Goal: Information Seeking & Learning: Find specific page/section

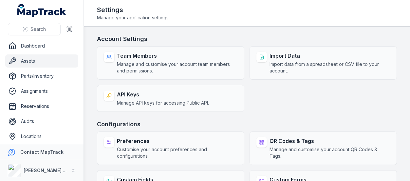
click at [35, 59] on link "Assets" at bounding box center [41, 60] width 73 height 13
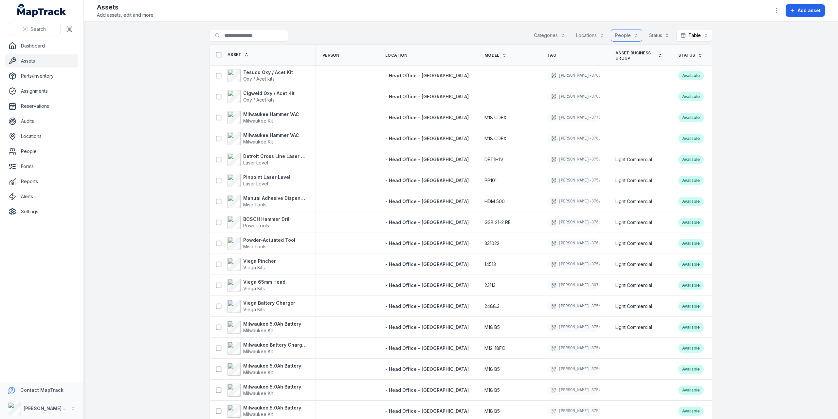
click at [409, 40] on button "People" at bounding box center [626, 35] width 31 height 12
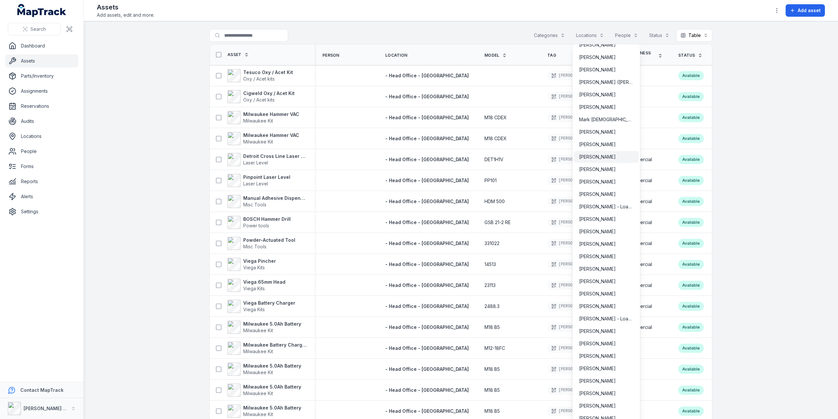
scroll to position [1833, 0]
click at [409, 180] on span "[PERSON_NAME] - Loan Labour" at bounding box center [606, 308] width 54 height 7
click at [409, 180] on span "[PERSON_NAME]" at bounding box center [597, 320] width 37 height 7
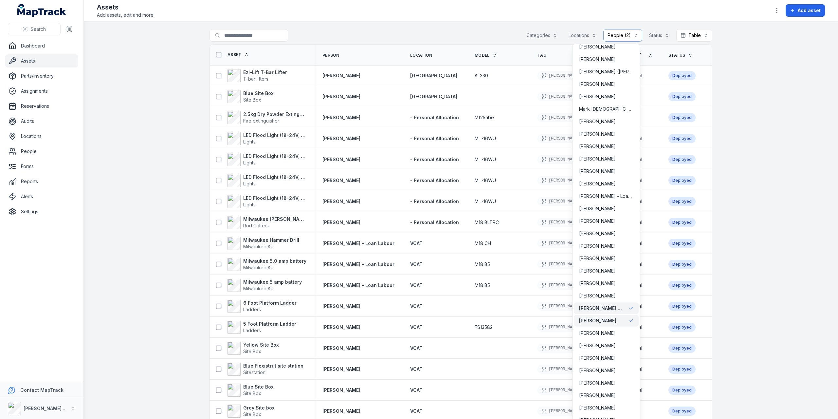
click at [409, 28] on main "**********" at bounding box center [461, 219] width 754 height 397
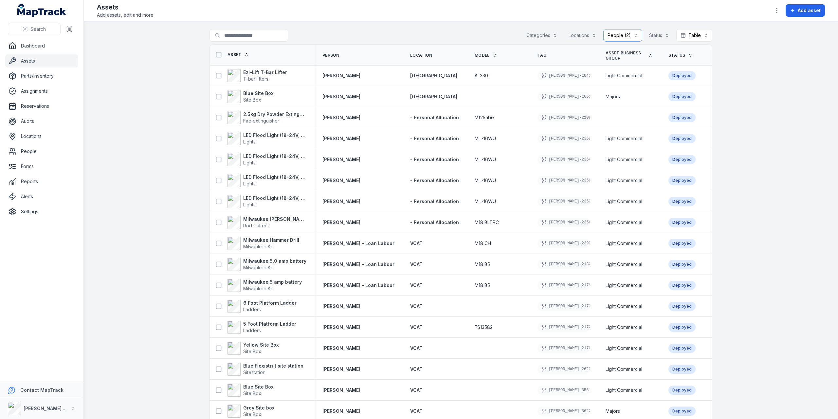
drag, startPoint x: 120, startPoint y: 265, endPoint x: 141, endPoint y: 263, distance: 20.7
click at [122, 180] on main "**********" at bounding box center [461, 219] width 754 height 397
click at [409, 26] on main "**********" at bounding box center [461, 219] width 754 height 397
drag, startPoint x: 632, startPoint y: 33, endPoint x: 645, endPoint y: 63, distance: 33.1
click at [409, 34] on button "**********" at bounding box center [622, 35] width 39 height 12
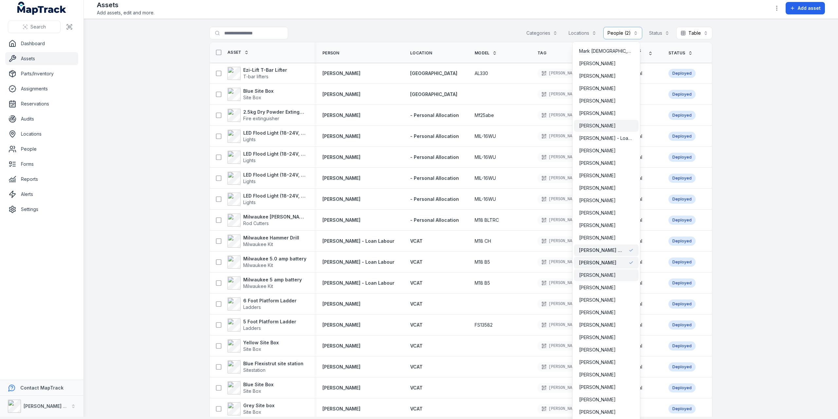
scroll to position [1889, 0]
click at [409, 180] on span "[PERSON_NAME] - Loan Labour" at bounding box center [601, 249] width 45 height 7
click at [409, 180] on div "[PERSON_NAME]" at bounding box center [606, 262] width 54 height 7
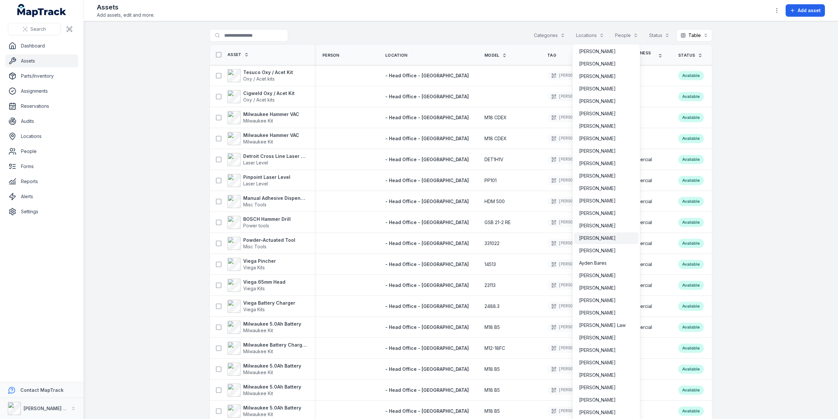
click at [409, 180] on span "[PERSON_NAME]" at bounding box center [597, 238] width 37 height 7
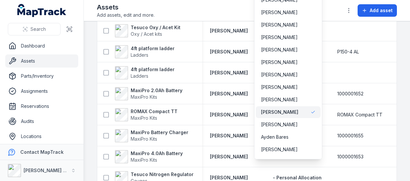
scroll to position [65, 0]
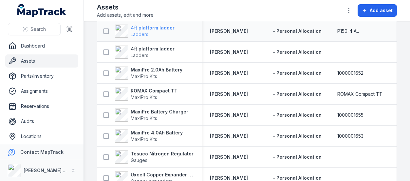
click at [151, 31] on strong "4ft platform ladder" at bounding box center [153, 28] width 44 height 7
click at [149, 90] on strong "ROMAX Compact TT" at bounding box center [154, 90] width 47 height 7
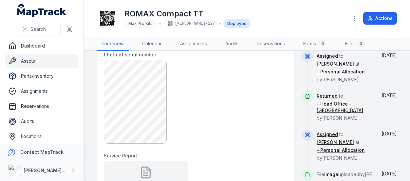
scroll to position [360, 0]
click at [331, 104] on div "Returned to - Head Office - [GEOGRAPHIC_DATA] by [PERSON_NAME]" at bounding box center [343, 109] width 55 height 38
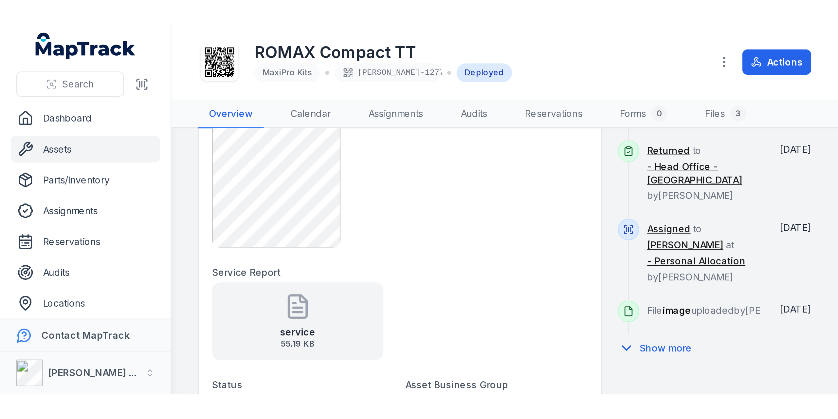
scroll to position [393, 0]
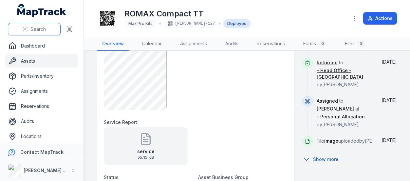
click at [29, 25] on button "Search" at bounding box center [34, 29] width 53 height 12
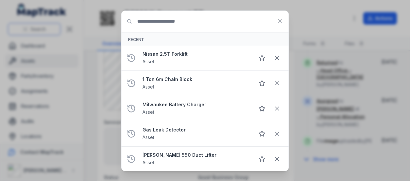
type input "*"
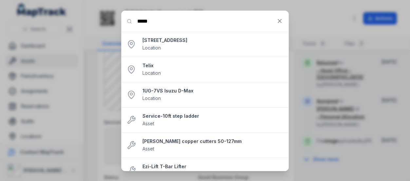
type input "*****"
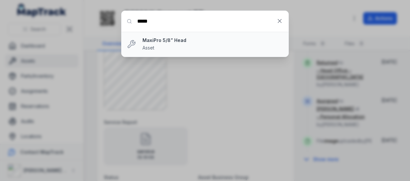
click at [173, 41] on strong "MaxiPro 5/8” Head" at bounding box center [212, 40] width 141 height 7
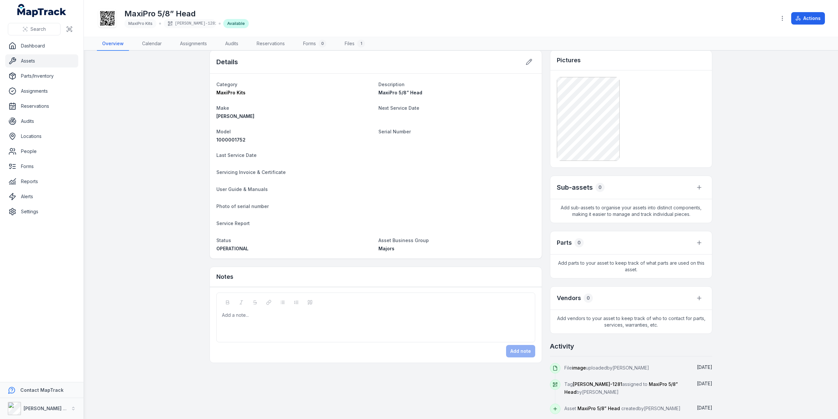
scroll to position [9, 0]
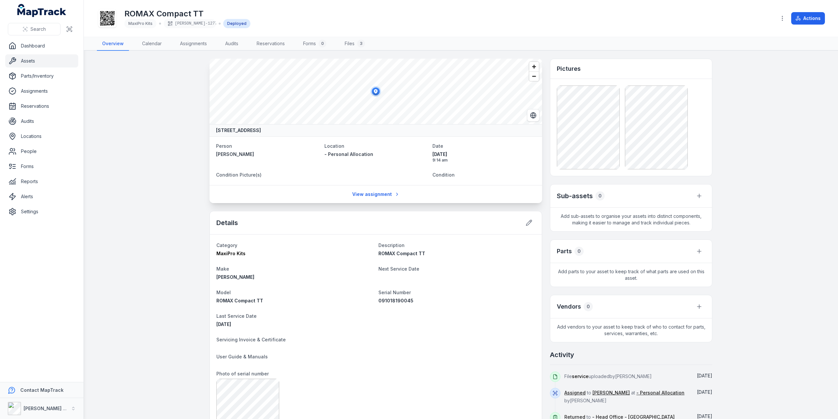
scroll to position [33, 0]
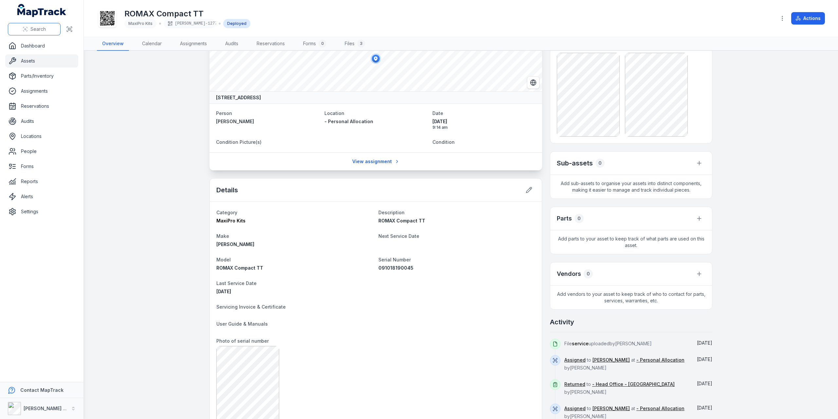
click at [43, 23] on button "Search" at bounding box center [34, 29] width 53 height 12
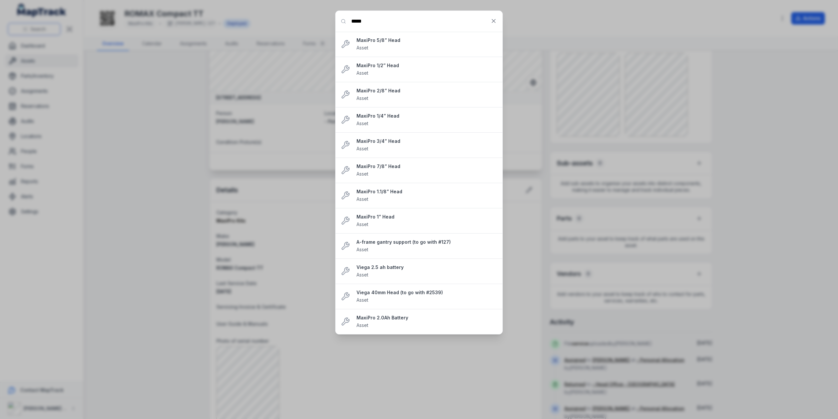
type input "*****"
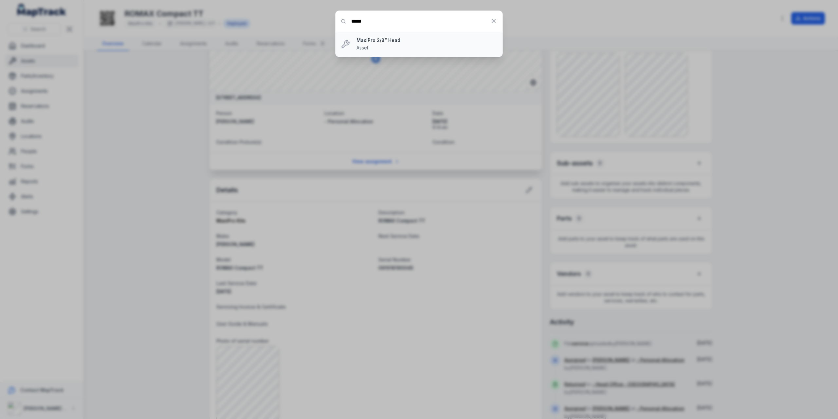
click at [368, 47] on span "Asset" at bounding box center [362, 48] width 12 height 6
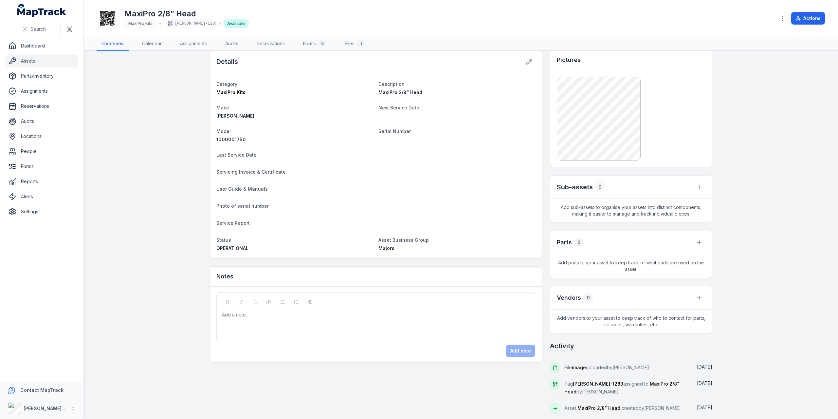
scroll to position [9, 0]
click at [50, 25] on button "Search" at bounding box center [34, 29] width 53 height 12
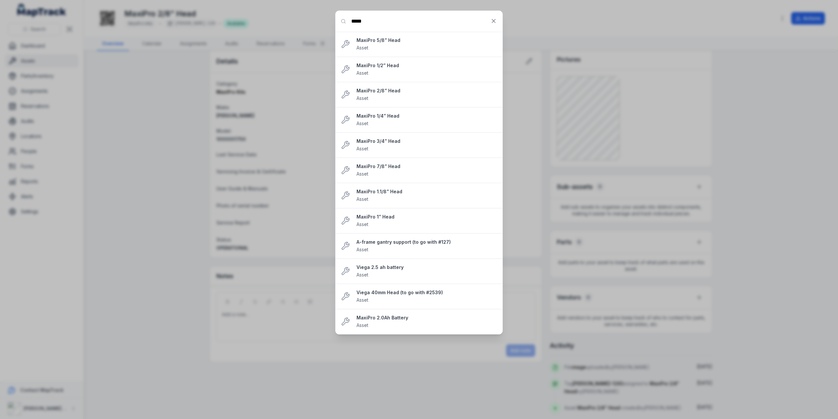
type input "*****"
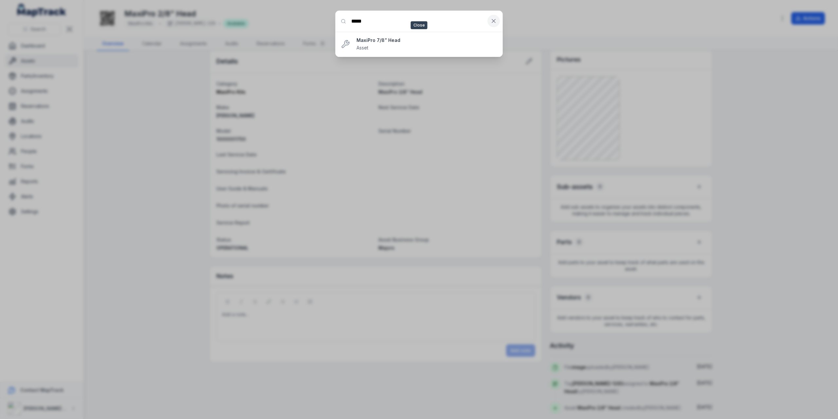
click at [409, 20] on icon at bounding box center [493, 20] width 3 height 3
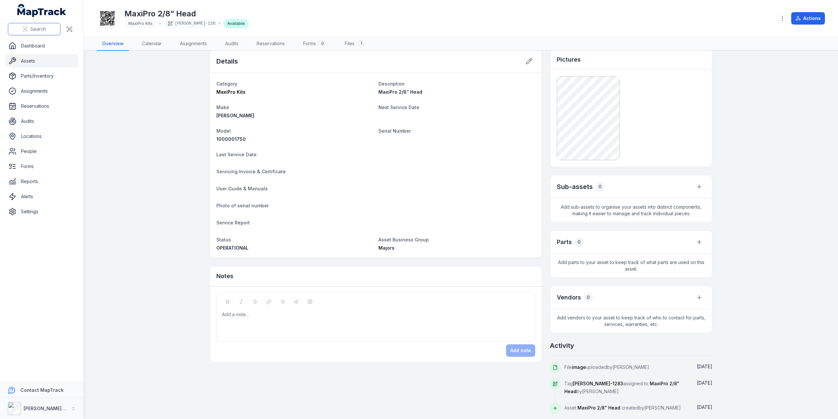
click at [50, 25] on button "Search" at bounding box center [34, 29] width 53 height 12
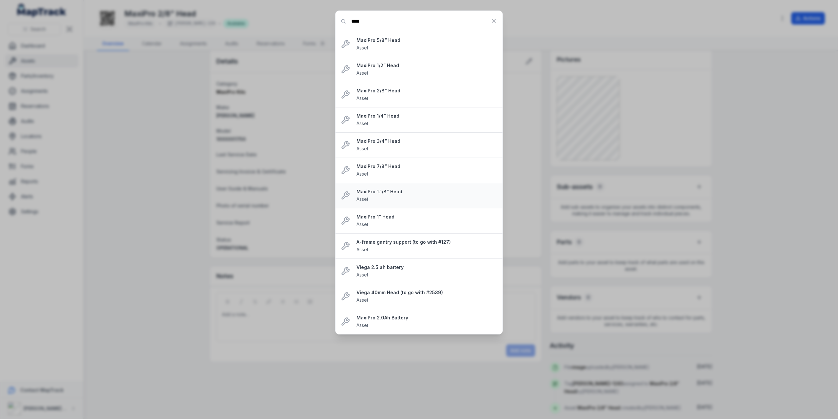
type input "****"
click at [381, 180] on div "MaxiPro 1.1/8” Head Asset" at bounding box center [426, 195] width 141 height 14
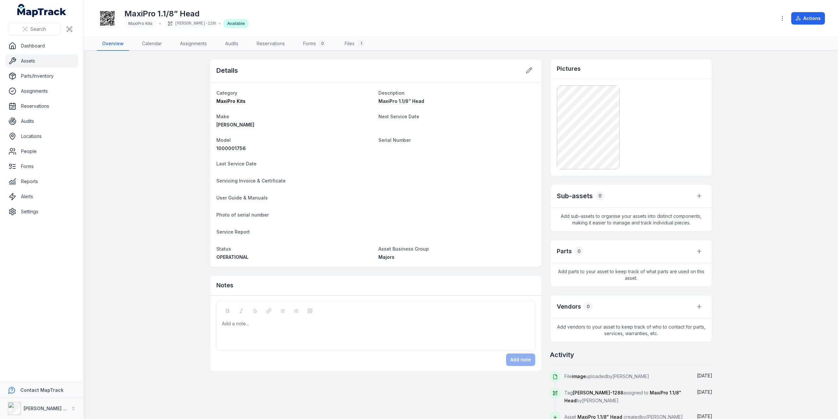
click at [409, 180] on dt "Photo of serial number" at bounding box center [375, 214] width 319 height 8
click at [174, 126] on main "Details Category MaxiPro Kits Description MaxiPro 1.1/8” Head Make [PERSON_NAME…" at bounding box center [461, 235] width 754 height 368
click at [51, 59] on link "Assets" at bounding box center [41, 60] width 73 height 13
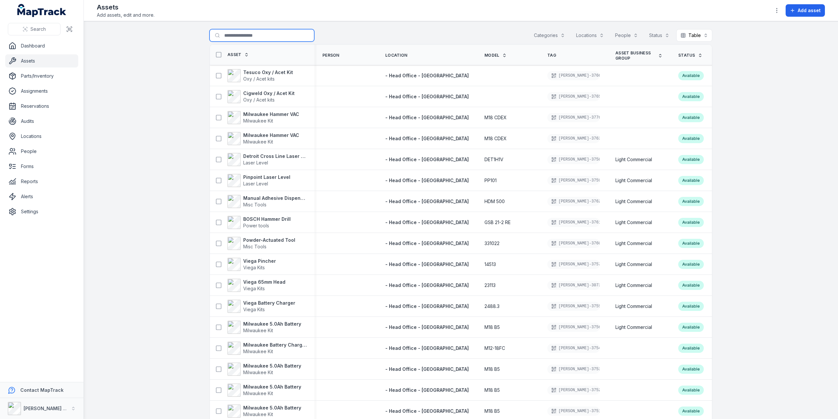
click at [237, 38] on input "Search for assets" at bounding box center [261, 35] width 105 height 12
type input "*****"
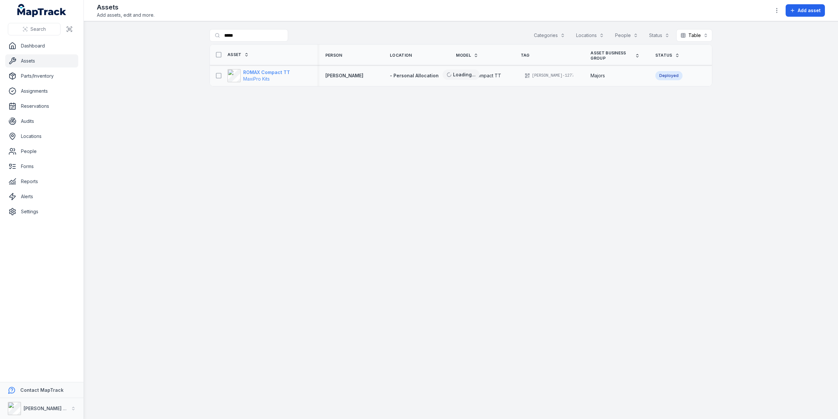
click at [282, 71] on strong "ROMAX Compact TT" at bounding box center [266, 72] width 47 height 7
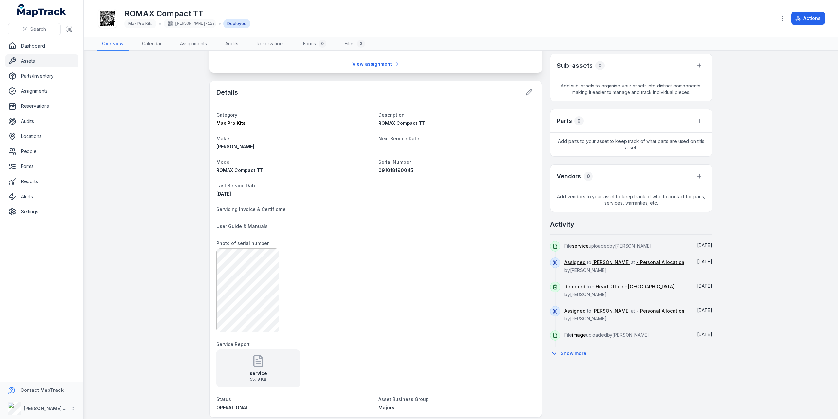
scroll to position [131, 0]
click at [409, 180] on link "Assigned" at bounding box center [574, 261] width 21 height 7
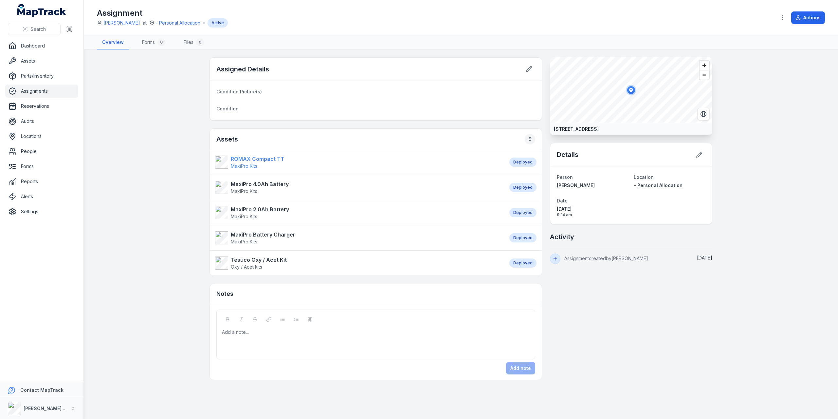
click at [257, 159] on strong "ROMAX Compact TT" at bounding box center [257, 159] width 53 height 8
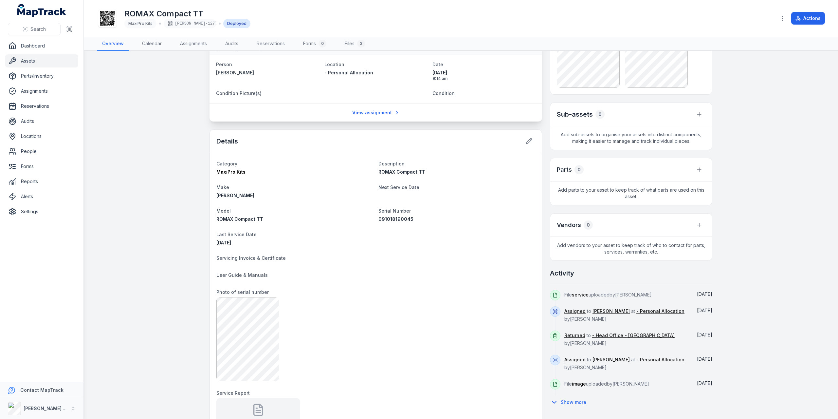
scroll to position [98, 0]
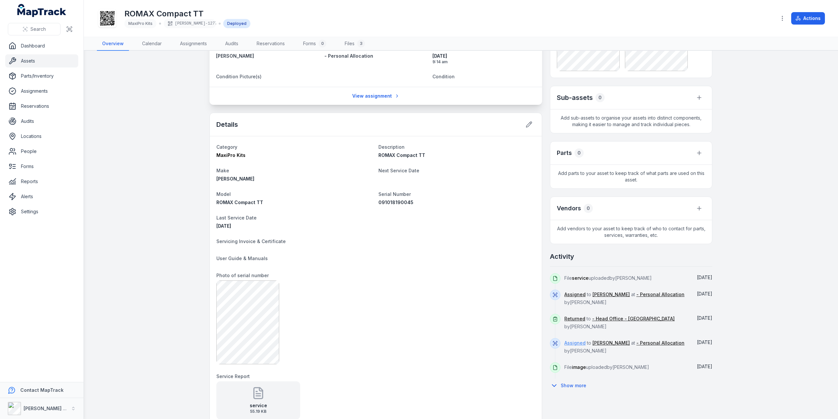
click at [409, 180] on link "Assigned" at bounding box center [574, 342] width 21 height 7
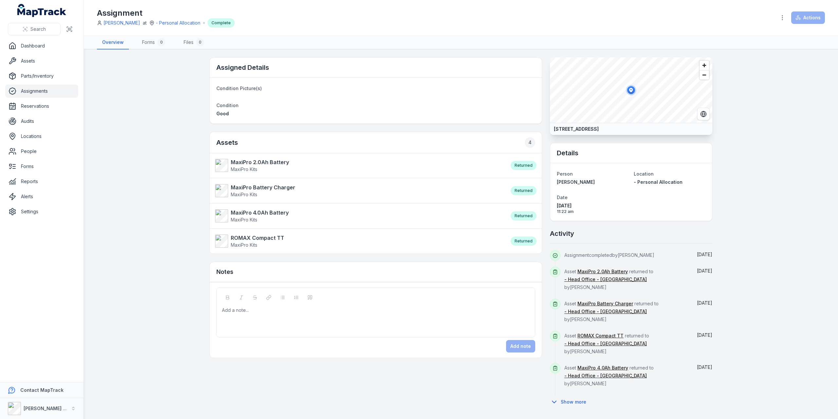
drag, startPoint x: 145, startPoint y: 111, endPoint x: 136, endPoint y: 107, distance: 9.5
click at [145, 111] on main "Assigned Details Condition Picture(s) Condition Good Assets 4 MaxiPro 2.0Ah Bat…" at bounding box center [461, 233] width 754 height 369
click at [34, 63] on link "Assets" at bounding box center [41, 60] width 73 height 13
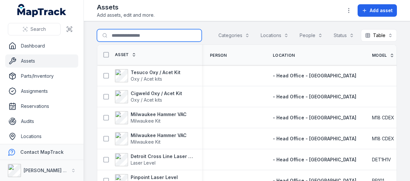
click at [125, 37] on input "Search for assets" at bounding box center [149, 35] width 105 height 12
type input "*****"
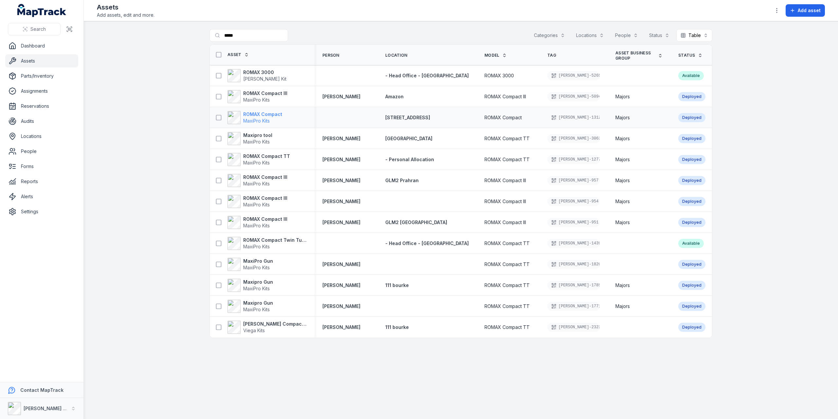
click at [266, 112] on strong "ROMAX Compact" at bounding box center [262, 114] width 39 height 7
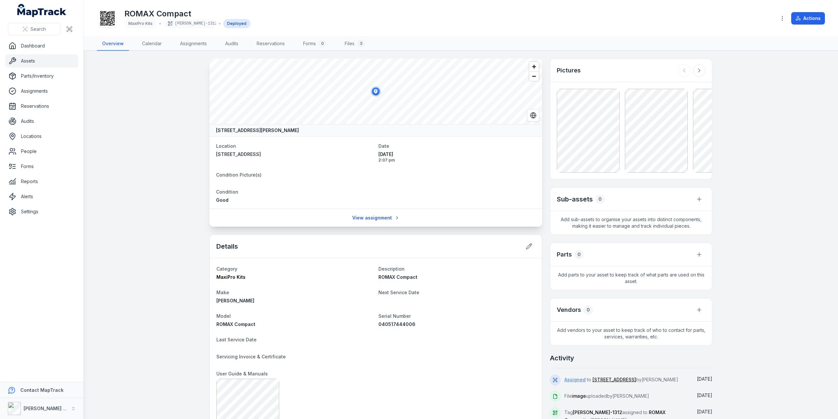
click at [409, 180] on link "Assigned" at bounding box center [574, 379] width 21 height 7
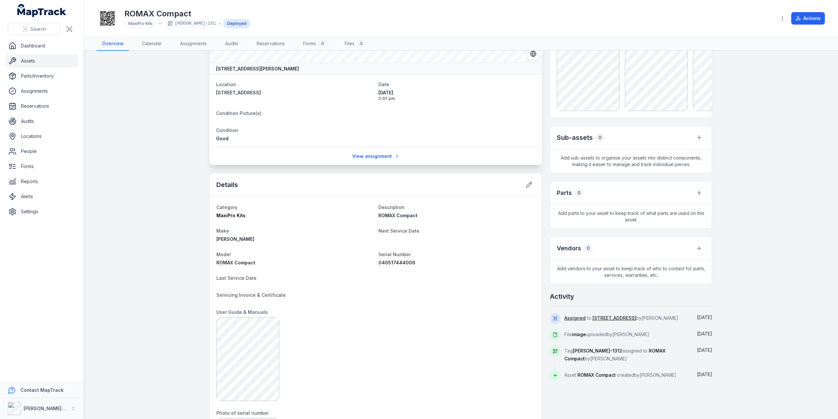
scroll to position [65, 0]
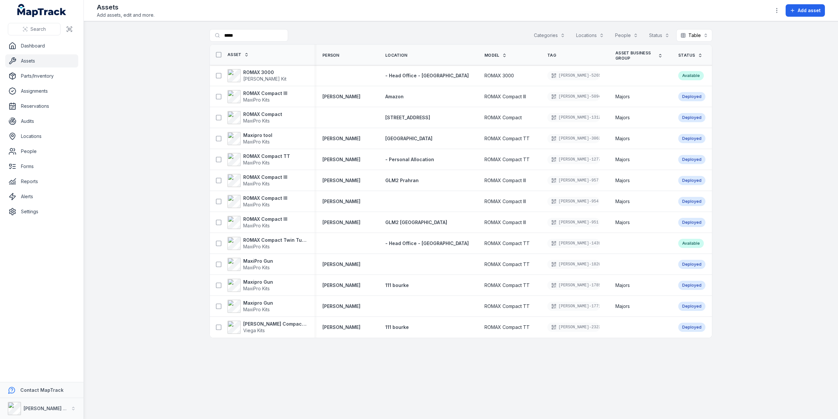
click at [409, 34] on button "Locations" at bounding box center [590, 35] width 36 height 12
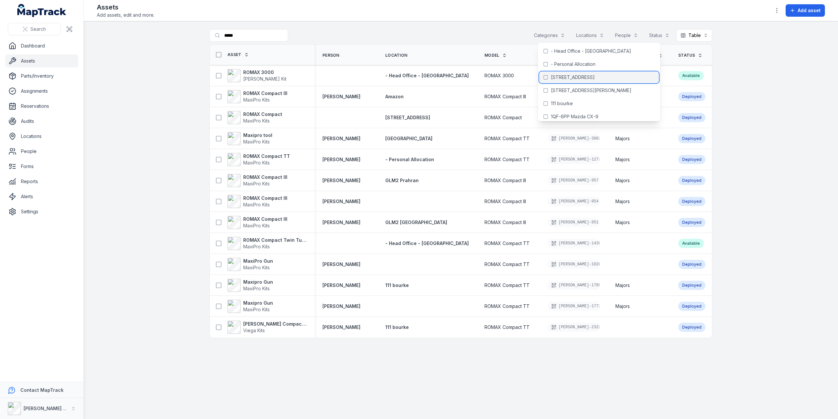
click at [409, 78] on span "[STREET_ADDRESS]" at bounding box center [573, 77] width 44 height 7
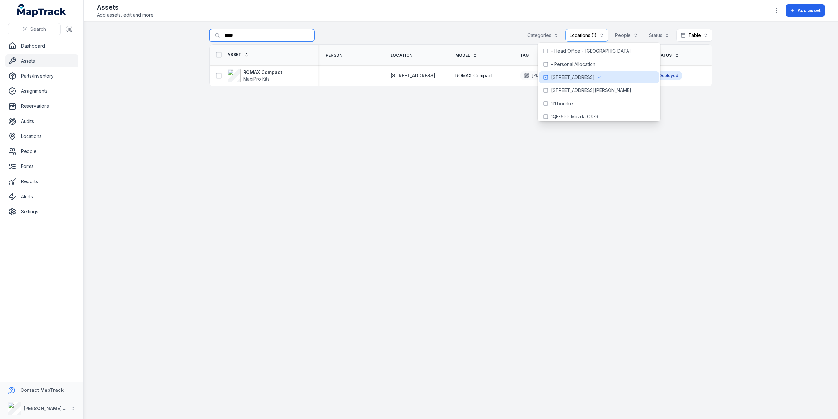
click at [258, 38] on input "*****" at bounding box center [261, 35] width 105 height 12
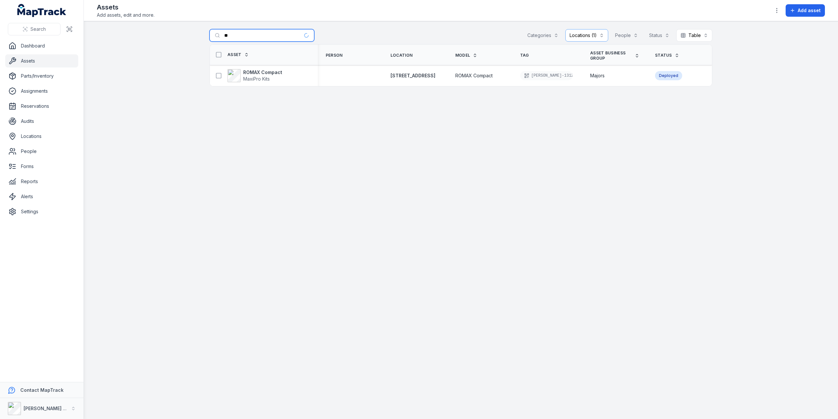
type input "*"
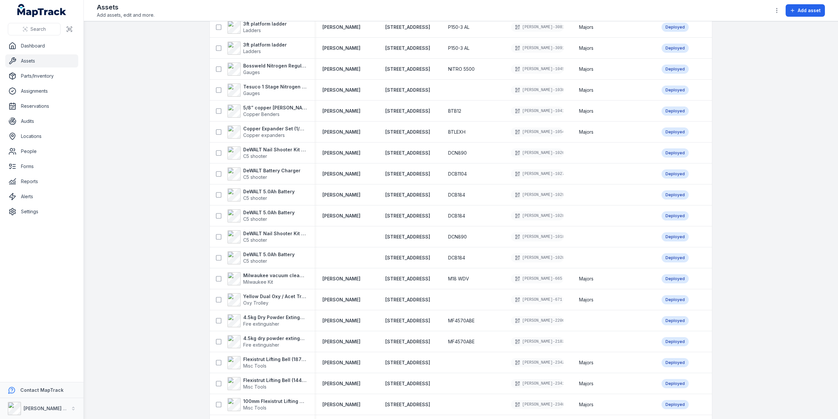
scroll to position [949, 0]
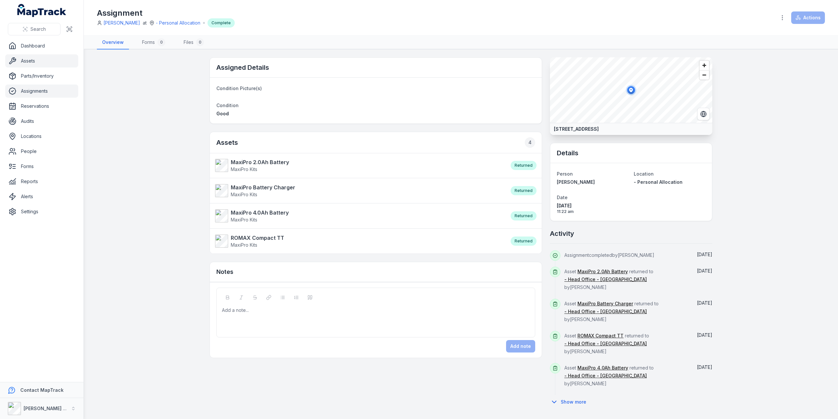
click at [34, 57] on link "Assets" at bounding box center [41, 60] width 73 height 13
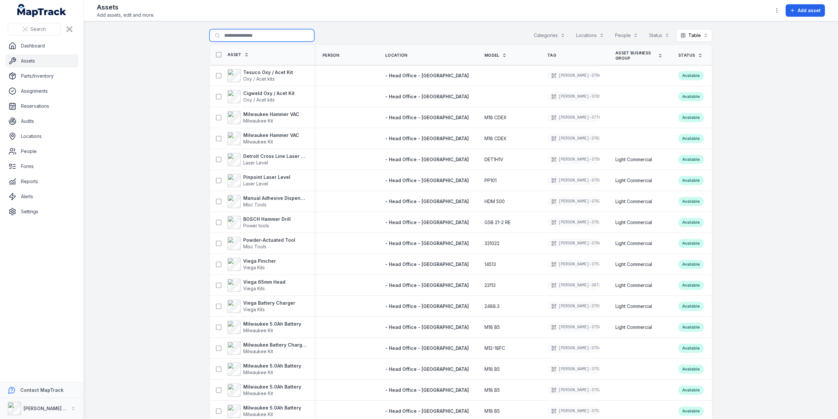
click at [242, 34] on input "Search for assets" at bounding box center [261, 35] width 105 height 12
type input "*****"
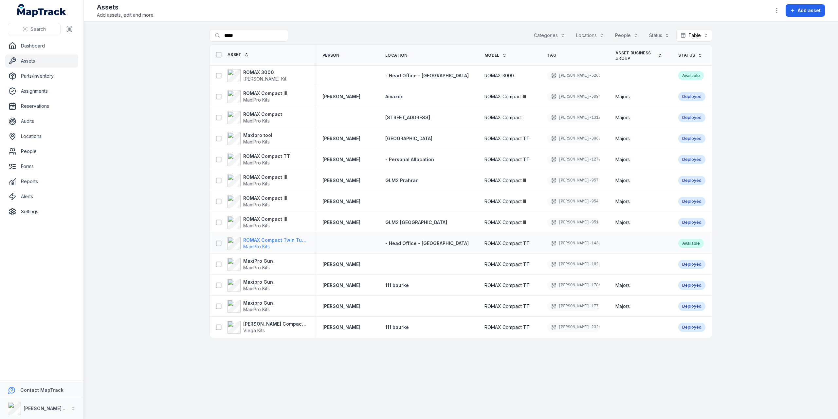
click at [274, 180] on strong "ROMAX Compact Twin Turbo" at bounding box center [274, 240] width 63 height 7
click at [270, 180] on strong "ROMAX Compact Twin Turbo" at bounding box center [274, 240] width 63 height 7
